Goal: Task Accomplishment & Management: Complete application form

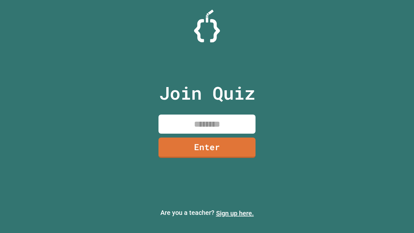
click at [235, 213] on link "Sign up here." at bounding box center [235, 213] width 38 height 8
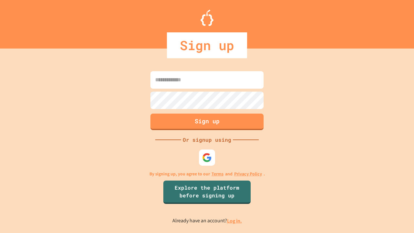
click at [235, 221] on link "Log in." at bounding box center [234, 221] width 15 height 7
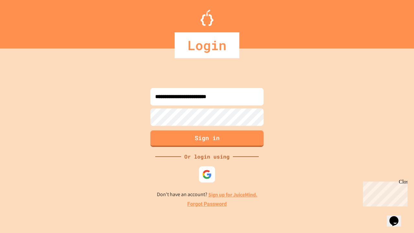
type input "**********"
